Goal: Information Seeking & Learning: Learn about a topic

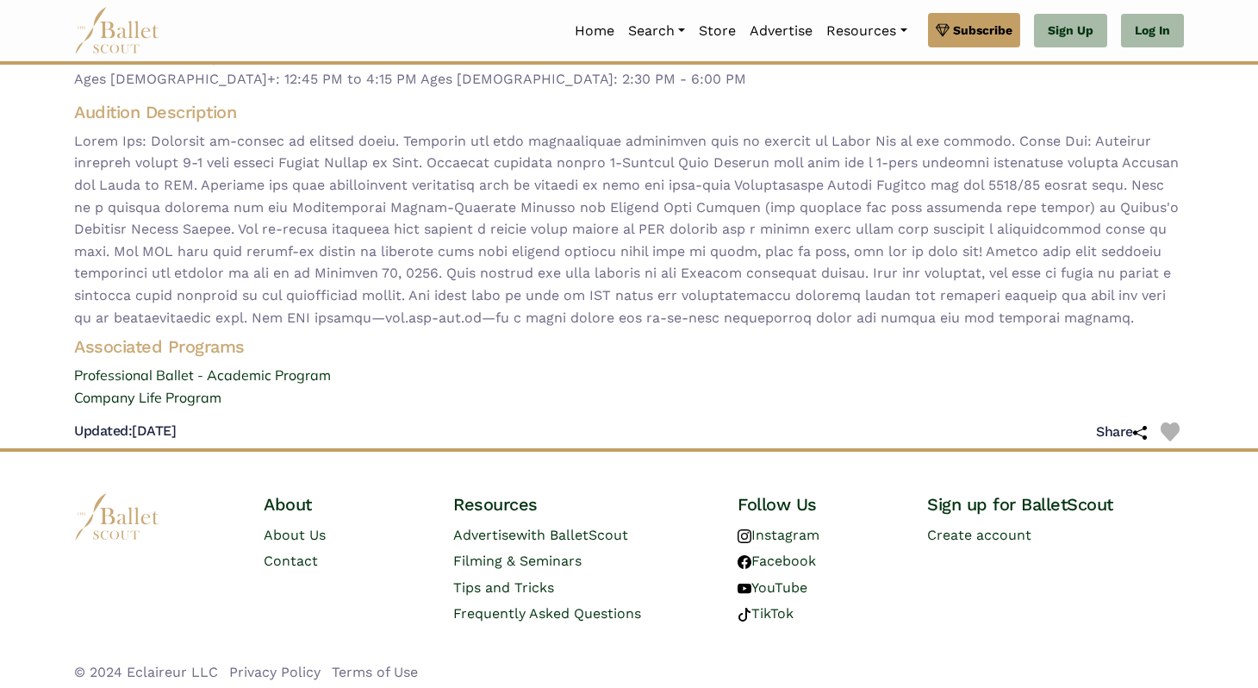
scroll to position [215, 0]
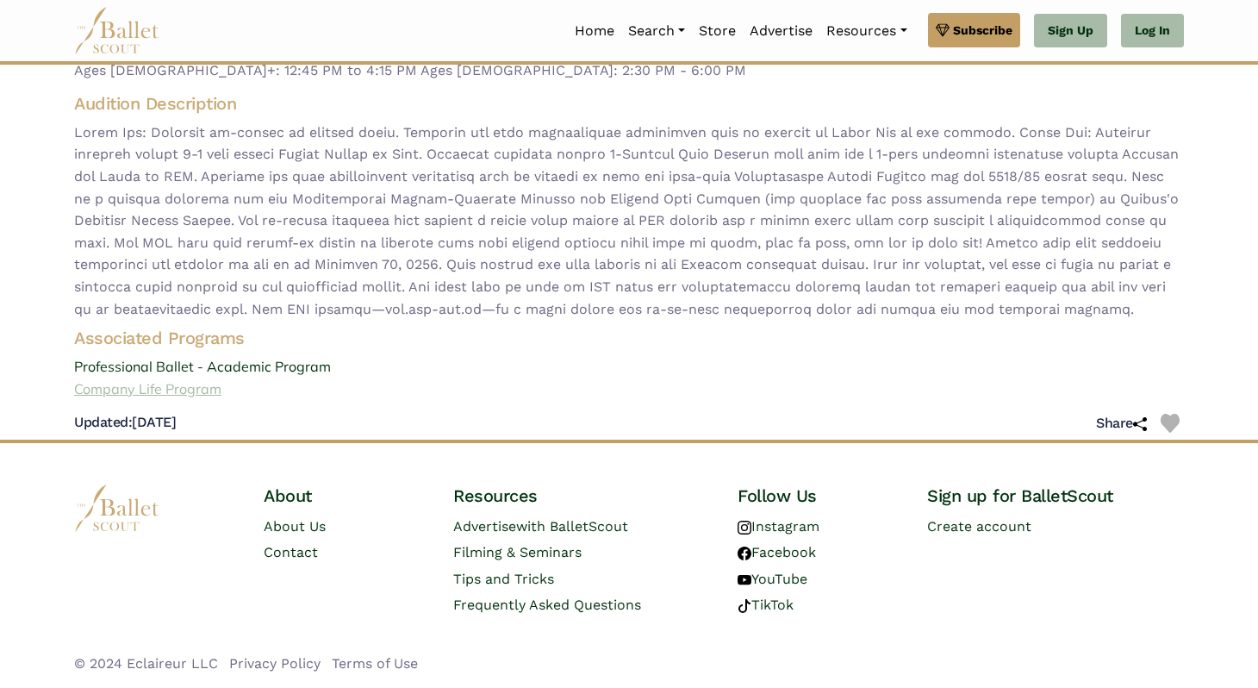
click at [165, 389] on link "Company Life Program" at bounding box center [629, 389] width 1138 height 22
click at [187, 364] on link "Professional Ballet - Academic Program" at bounding box center [629, 367] width 1138 height 22
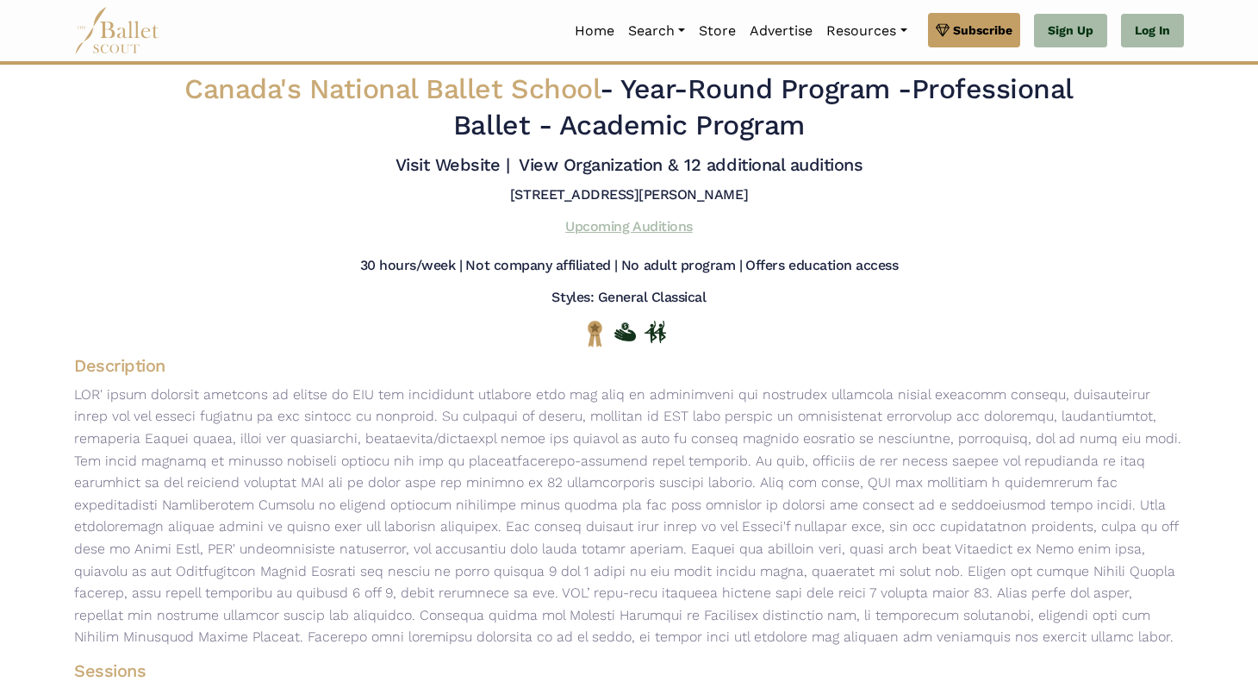
click at [672, 228] on link "Upcoming Auditions" at bounding box center [628, 226] width 127 height 16
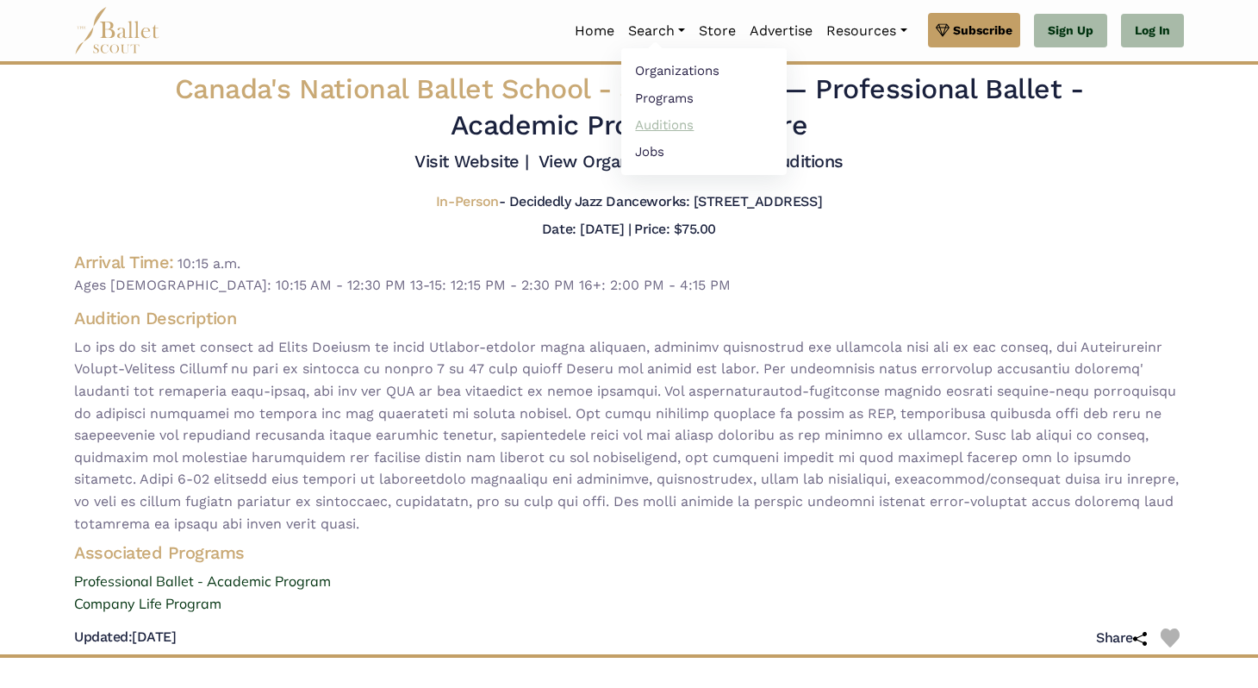
click at [680, 118] on link "Auditions" at bounding box center [703, 124] width 165 height 27
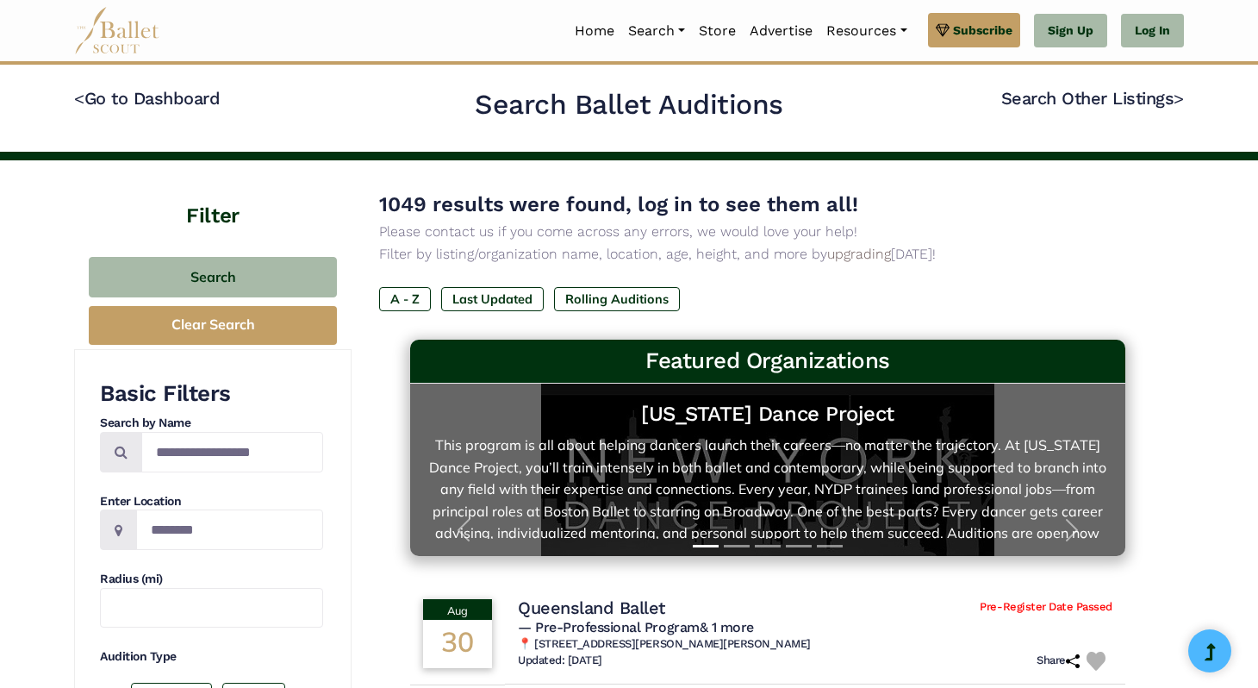
scroll to position [50, 0]
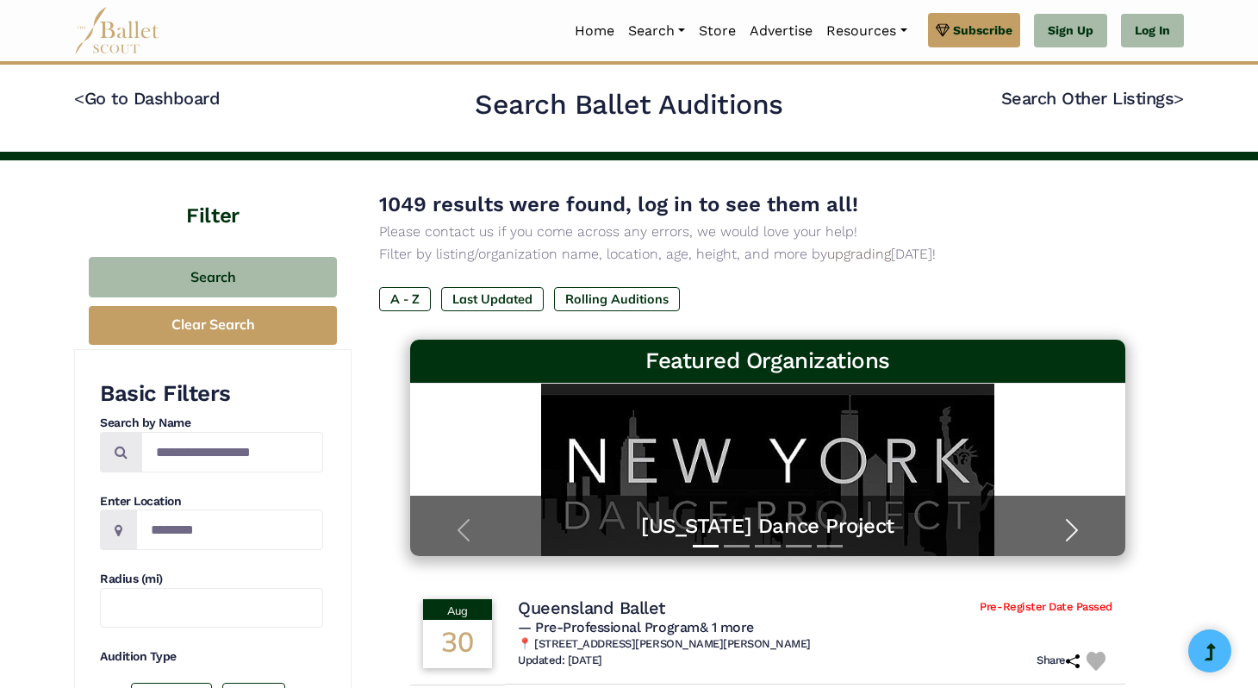
click at [1074, 534] on span "button" at bounding box center [1072, 530] width 28 height 28
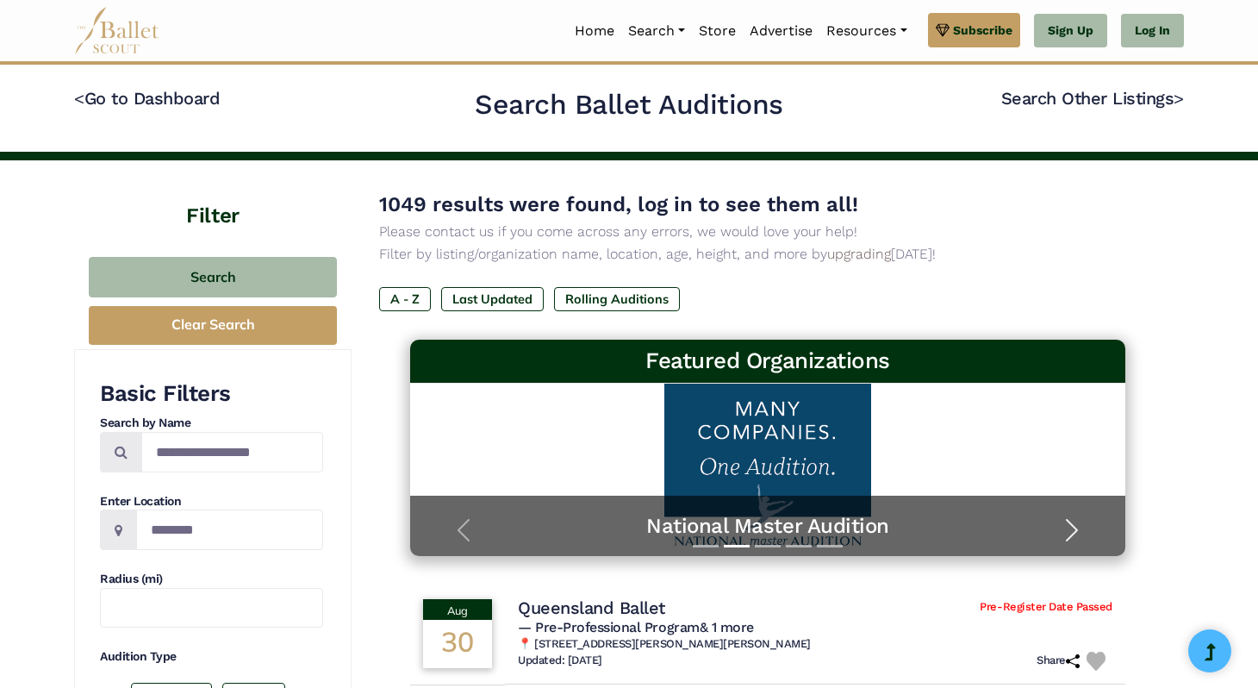
click at [1074, 534] on span "button" at bounding box center [1072, 530] width 28 height 28
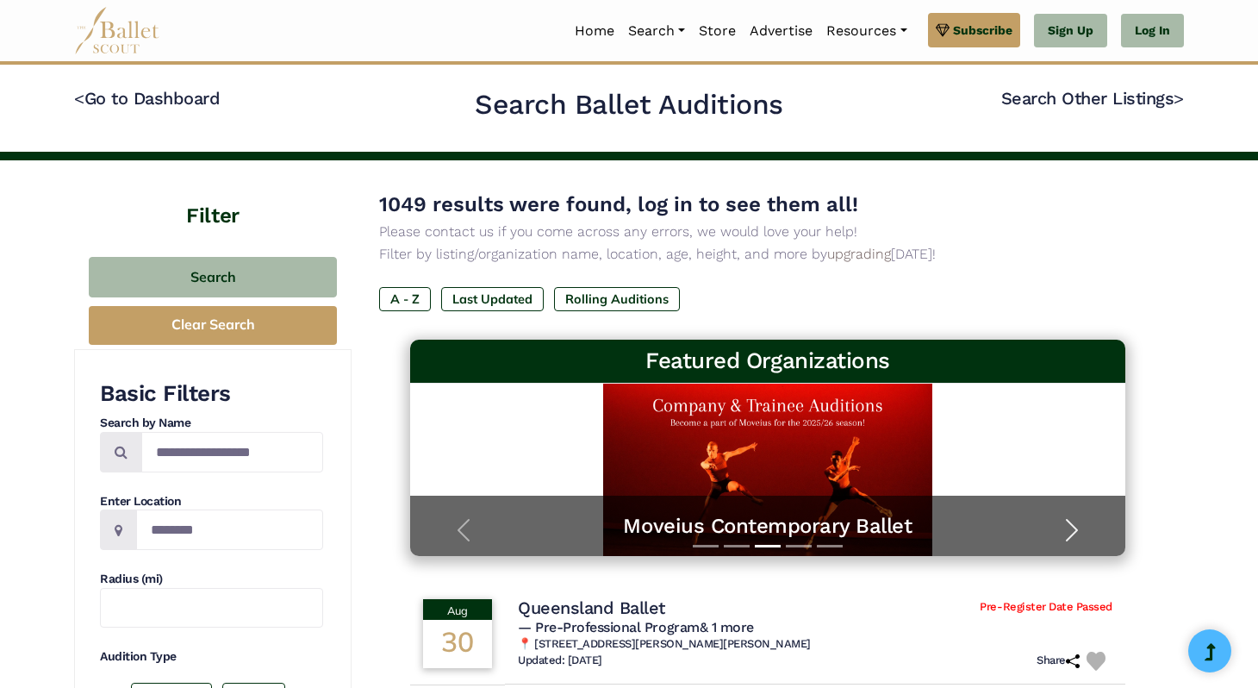
click at [1074, 534] on span "button" at bounding box center [1072, 530] width 28 height 28
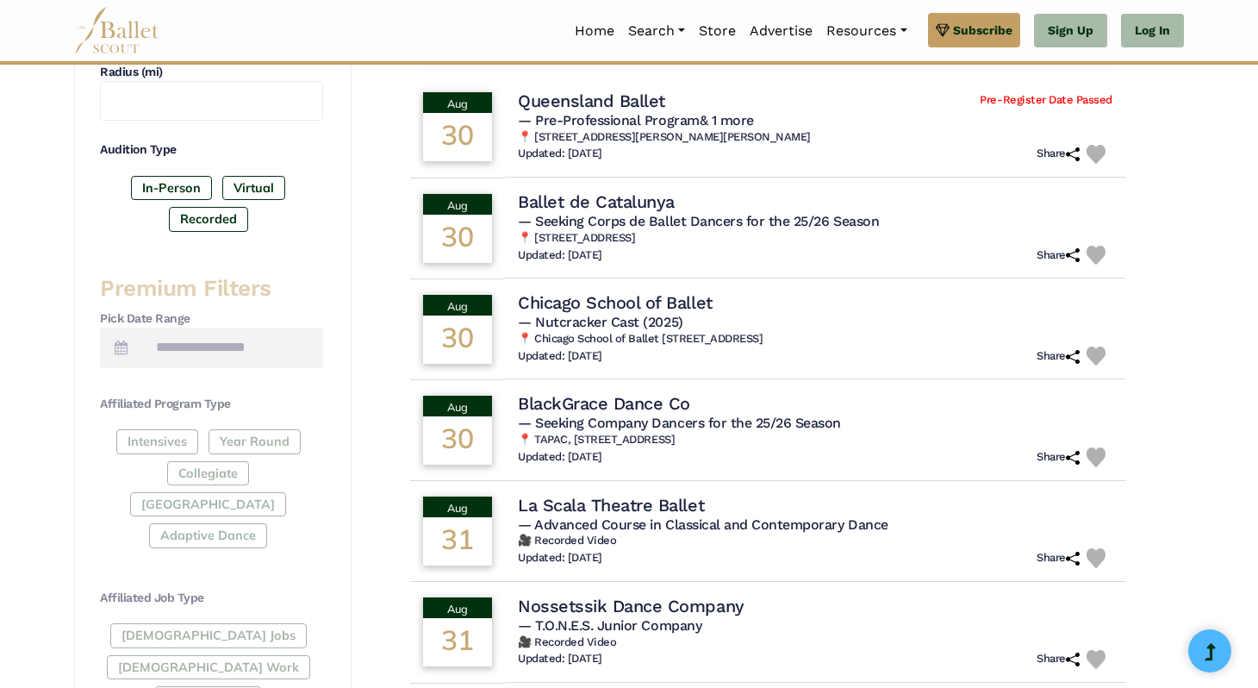
scroll to position [514, 0]
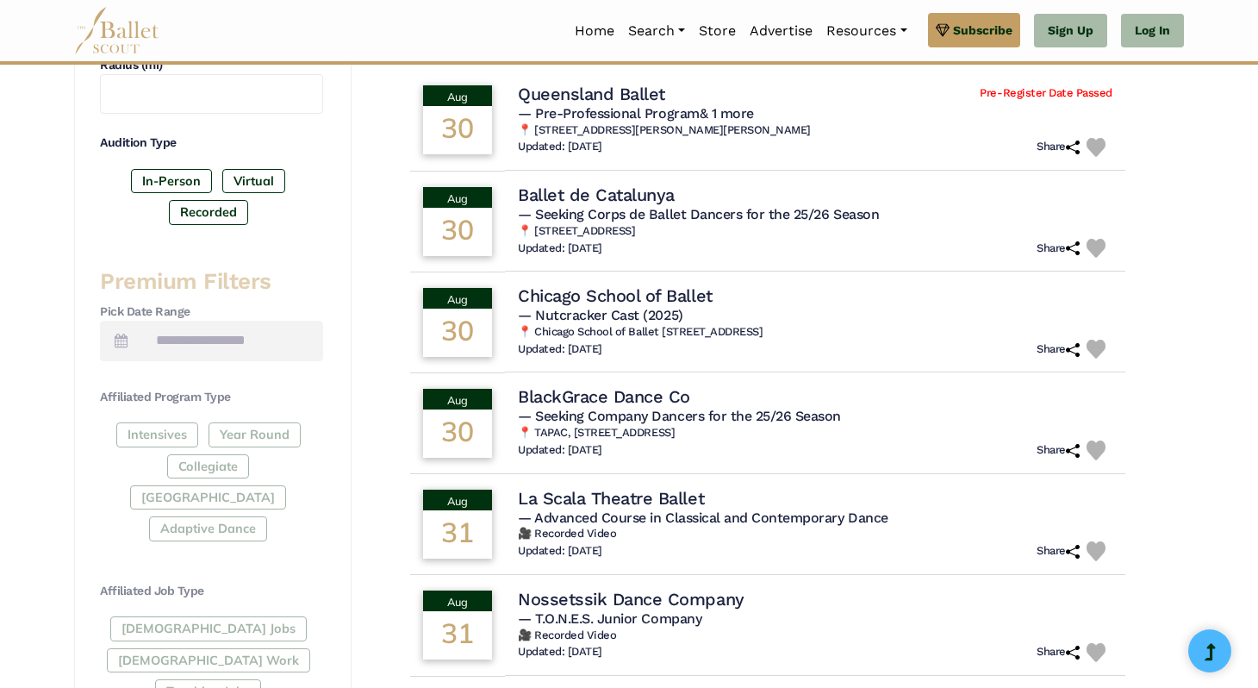
click at [1121, 389] on td "BlackGrace Dance Co — Seeking Company Dancers for the 25/26 Season 📍 TAPAC, [ST…" at bounding box center [815, 422] width 621 height 101
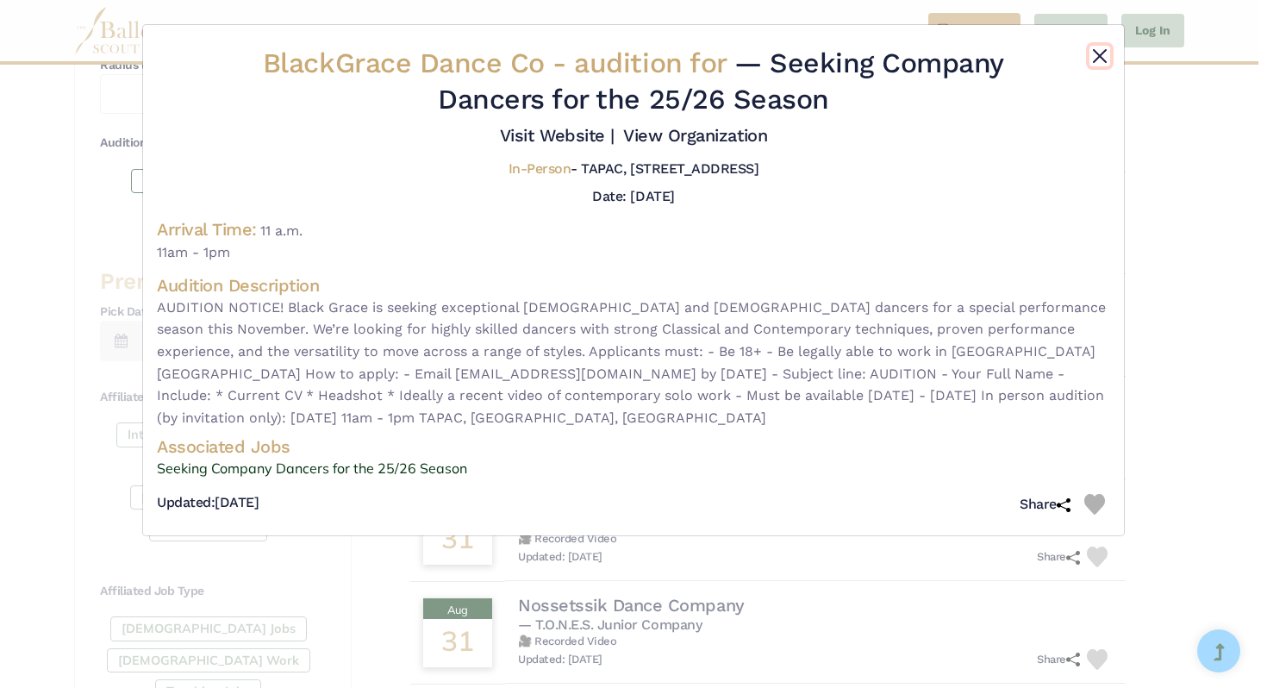
click at [1106, 61] on button "Close" at bounding box center [1100, 56] width 21 height 21
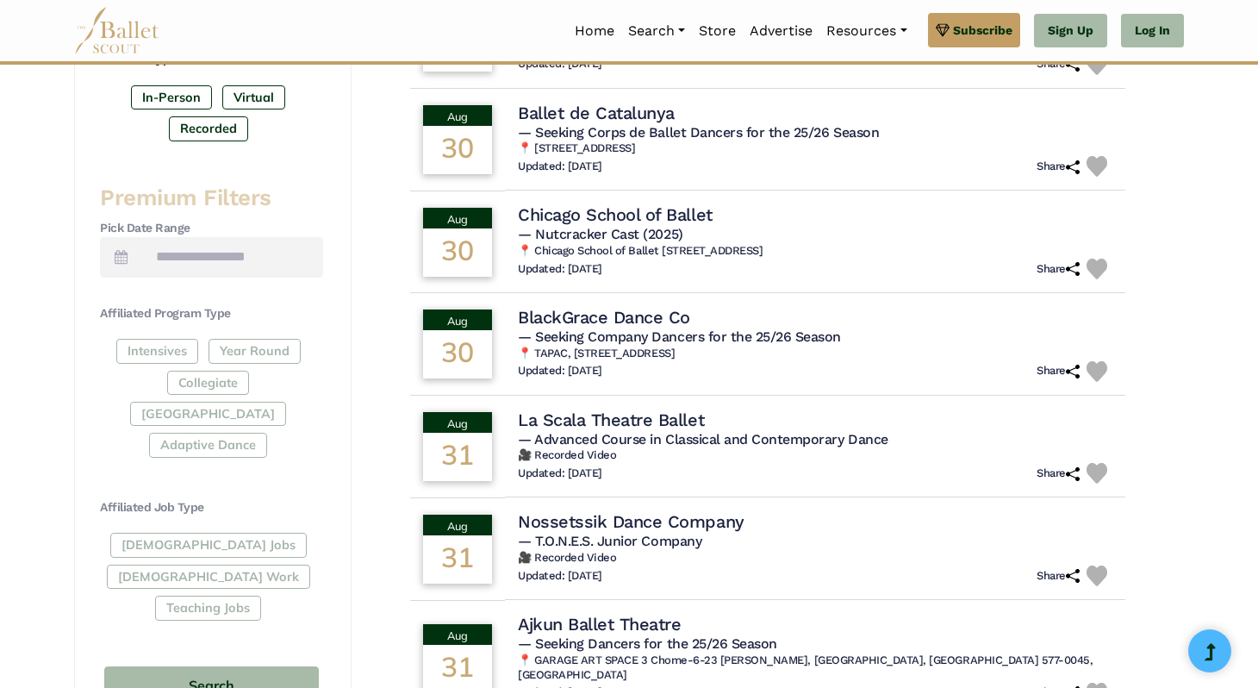
scroll to position [602, 0]
